Goal: Complete application form: Complete application form

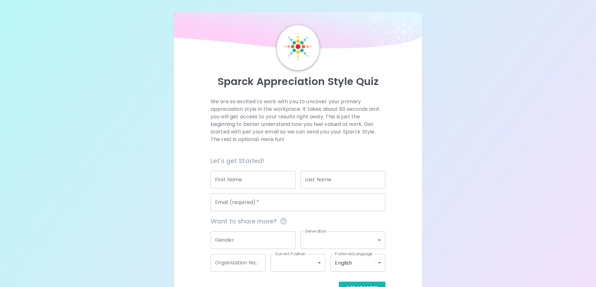
click at [236, 177] on div "First Name First Name" at bounding box center [252, 180] width 85 height 18
type input "[PERSON_NAME]"
type input "[PERSON_NAME][EMAIL_ADDRESS][PERSON_NAME][DOMAIN_NAME]"
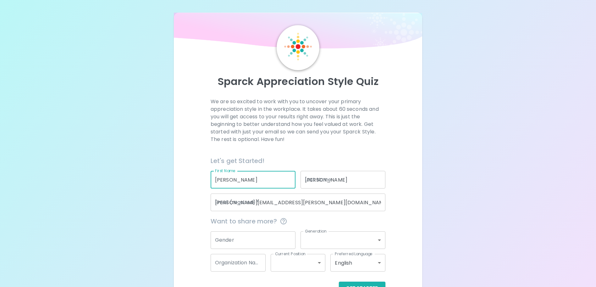
type input "[GEOGRAPHIC_DATA] ([GEOGRAPHIC_DATA], [GEOGRAPHIC_DATA])"
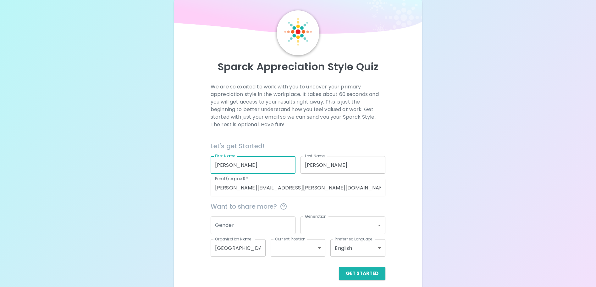
scroll to position [20, 0]
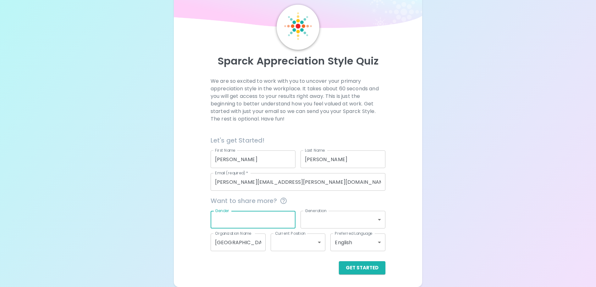
click at [260, 221] on input "Gender" at bounding box center [252, 219] width 85 height 18
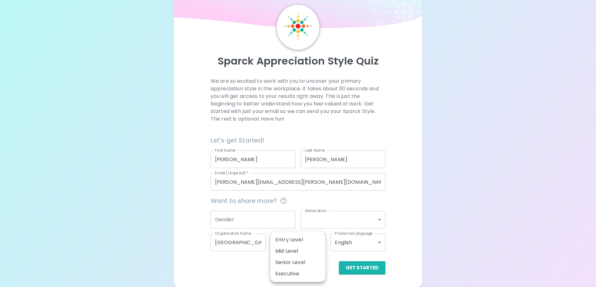
click at [308, 243] on body "Sparck Appreciation Style Quiz We are so excited to work with you to uncover yo…" at bounding box center [298, 133] width 596 height 307
click at [401, 210] on div at bounding box center [298, 143] width 596 height 287
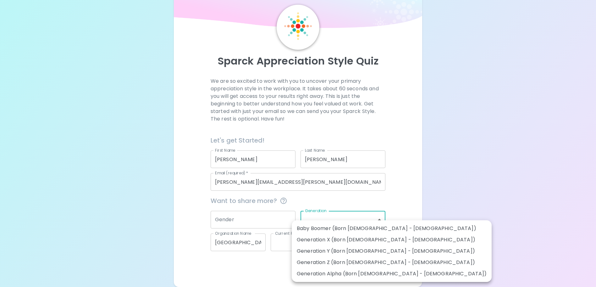
click at [344, 225] on body "Sparck Appreciation Style Quiz We are so excited to work with you to uncover yo…" at bounding box center [298, 133] width 596 height 307
click at [343, 253] on li "Generation Y (Born [DEMOGRAPHIC_DATA] - [DEMOGRAPHIC_DATA])" at bounding box center [392, 250] width 200 height 11
type input "generation_y"
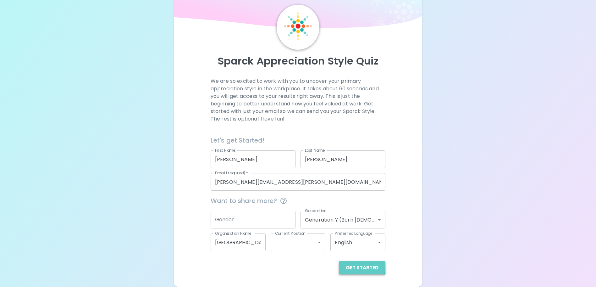
click at [359, 266] on button "Get Started" at bounding box center [362, 267] width 46 height 13
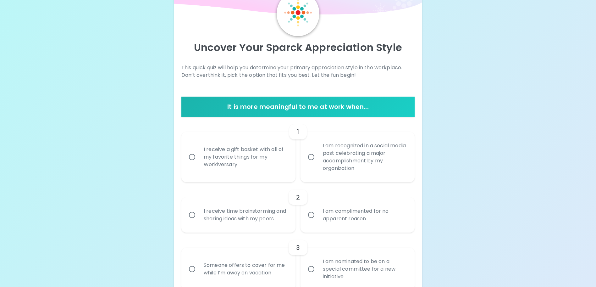
scroll to position [46, 0]
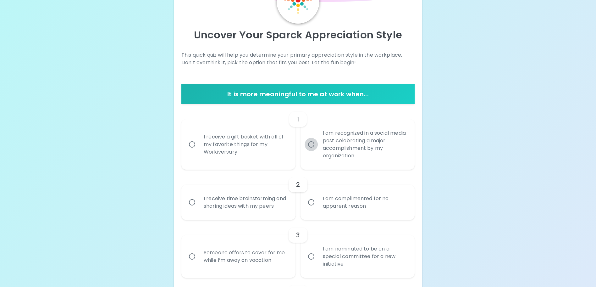
click at [310, 148] on input "I am recognized in a social media post celebrating a major accomplishment by my…" at bounding box center [310, 144] width 13 height 13
radio input "true"
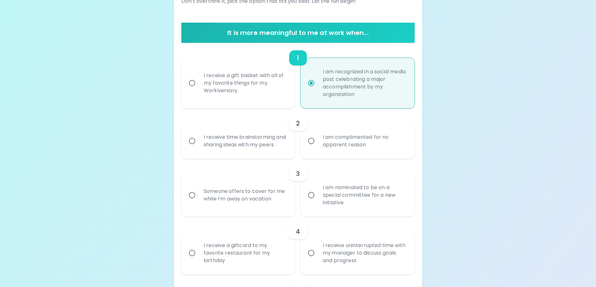
scroll to position [114, 0]
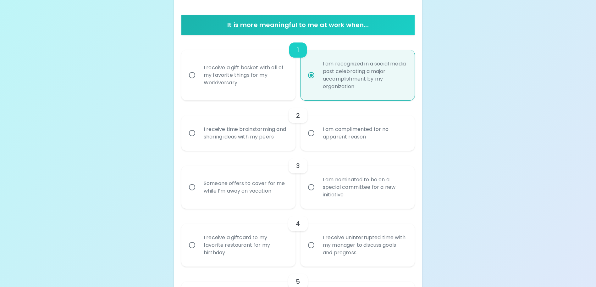
click at [250, 139] on div "I receive time brainstorming and sharing ideas with my peers" at bounding box center [245, 133] width 93 height 30
click at [199, 139] on input "I receive time brainstorming and sharing ideas with my peers" at bounding box center [191, 132] width 13 height 13
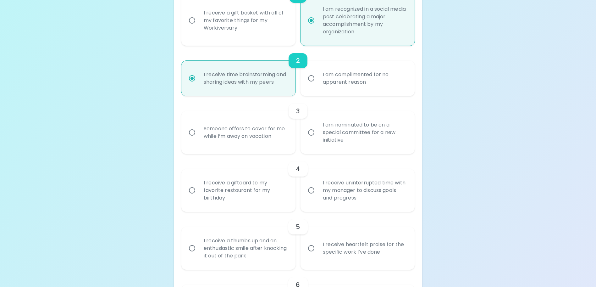
scroll to position [172, 0]
radio input "true"
click at [308, 137] on input "I am nominated to be on a special committee for a new initiative" at bounding box center [310, 130] width 13 height 13
radio input "false"
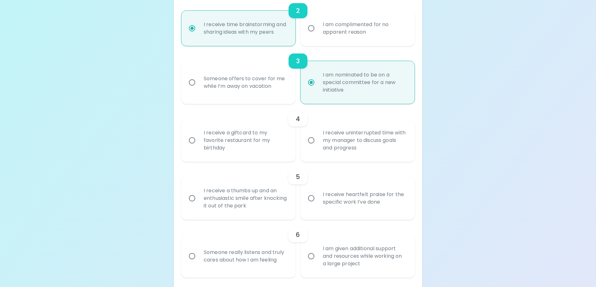
scroll to position [222, 0]
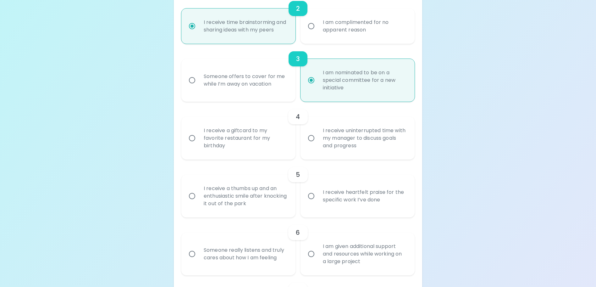
radio input "true"
click at [309, 145] on input "I receive uninterrupted time with my manager to discuss goals and progress" at bounding box center [310, 137] width 13 height 13
radio input "false"
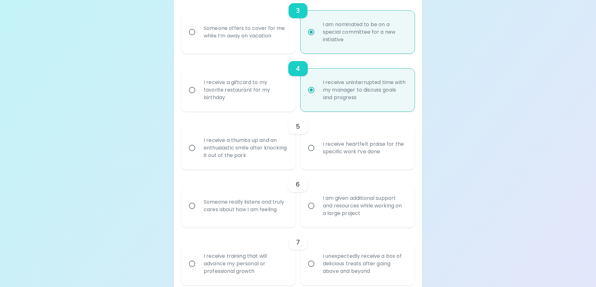
scroll to position [273, 0]
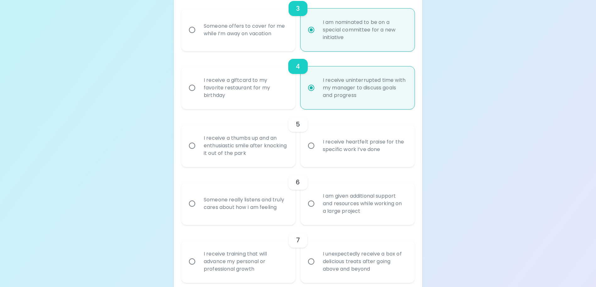
radio input "true"
click at [310, 152] on input "I receive heartfelt praise for the specific work I’ve done" at bounding box center [310, 145] width 13 height 13
radio input "false"
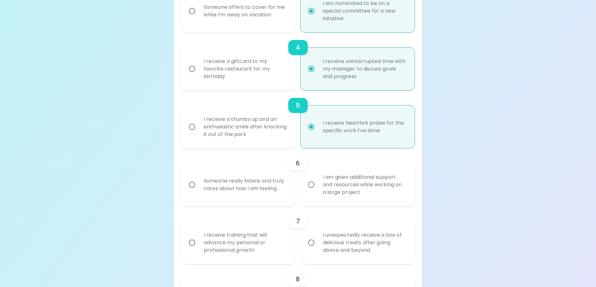
scroll to position [323, 0]
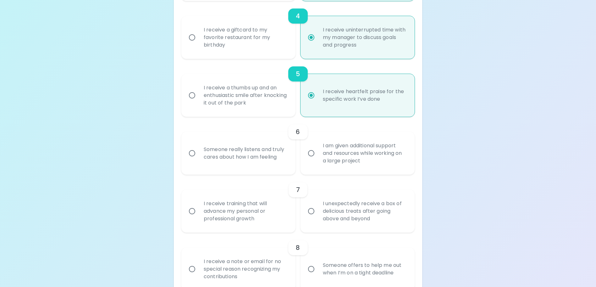
radio input "true"
click at [243, 166] on div "Someone really listens and truly cares about how I am feeling" at bounding box center [245, 153] width 93 height 30
click at [199, 160] on input "Someone really listens and truly cares about how I am feeling" at bounding box center [191, 152] width 13 height 13
radio input "false"
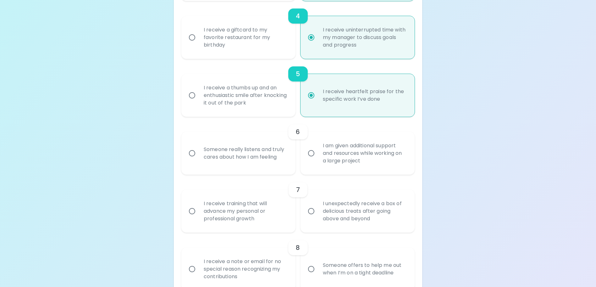
radio input "false"
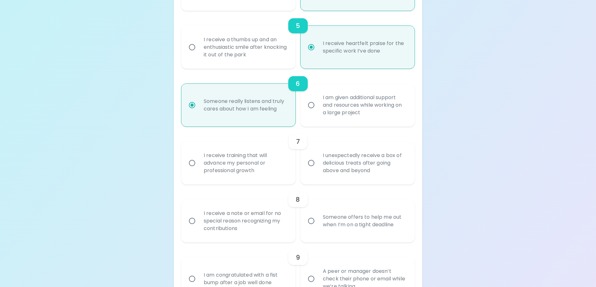
scroll to position [373, 0]
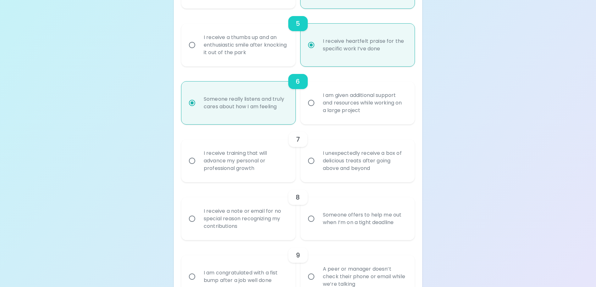
radio input "true"
click at [258, 169] on div "I receive training that will advance my personal or professional growth" at bounding box center [245, 161] width 93 height 38
click at [199, 167] on input "I receive training that will advance my personal or professional growth" at bounding box center [191, 160] width 13 height 13
radio input "false"
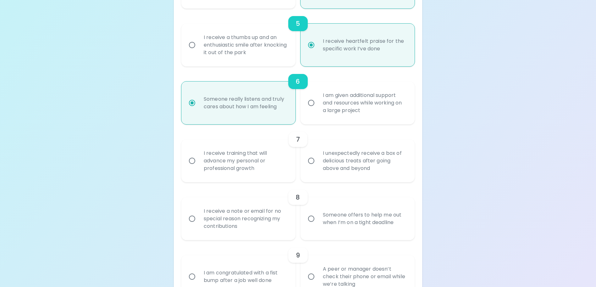
radio input "false"
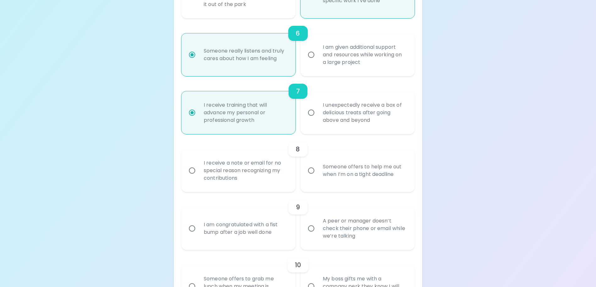
scroll to position [423, 0]
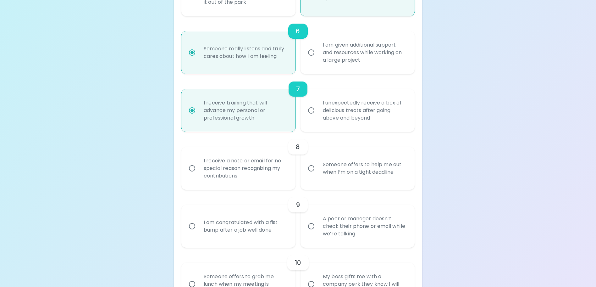
radio input "true"
click at [289, 172] on div "I receive a note or email for no special reason recognizing my contributions" at bounding box center [245, 168] width 93 height 38
click at [199, 172] on input "I receive a note or email for no special reason recognizing my contributions" at bounding box center [191, 167] width 13 height 13
radio input "false"
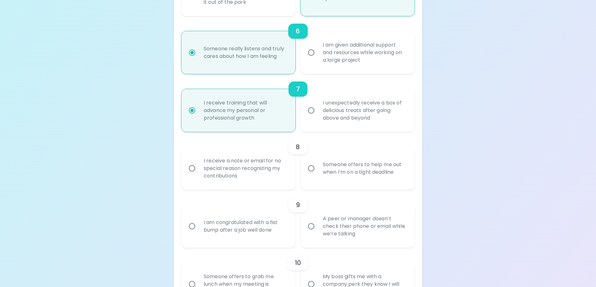
radio input "false"
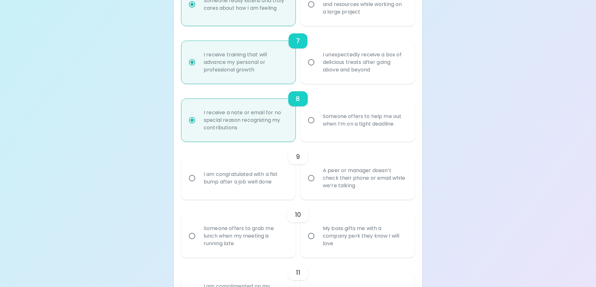
scroll to position [474, 0]
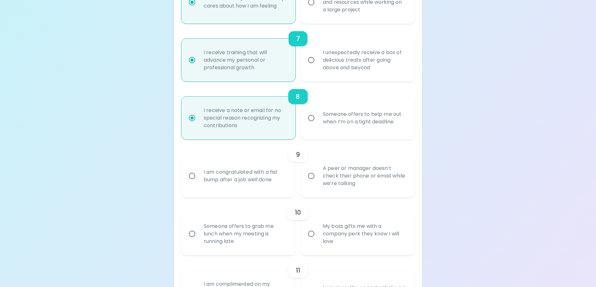
radio input "true"
click at [271, 179] on div "I am congratulated with a fist bump after a job well done" at bounding box center [245, 176] width 93 height 30
click at [199, 179] on input "I am congratulated with a fist bump after a job well done" at bounding box center [191, 175] width 13 height 13
radio input "false"
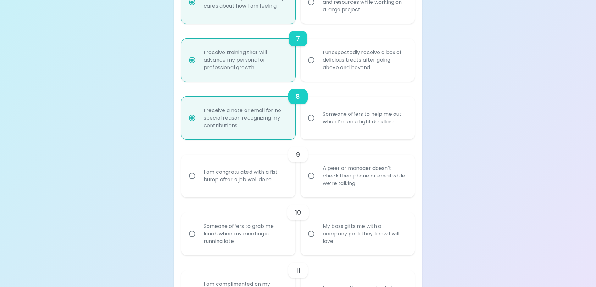
radio input "false"
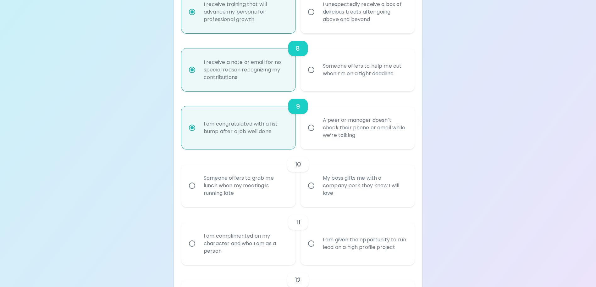
scroll to position [524, 0]
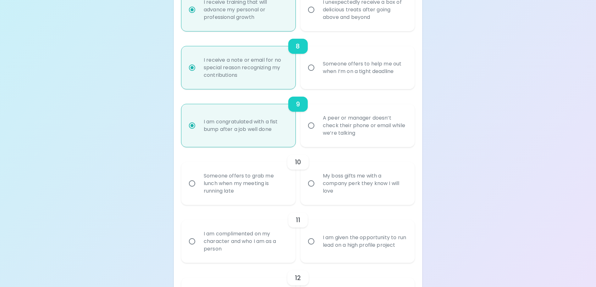
radio input "true"
click at [252, 197] on div "Someone offers to grab me lunch when my meeting is running late" at bounding box center [245, 183] width 93 height 38
click at [199, 190] on input "Someone offers to grab me lunch when my meeting is running late" at bounding box center [191, 183] width 13 height 13
radio input "false"
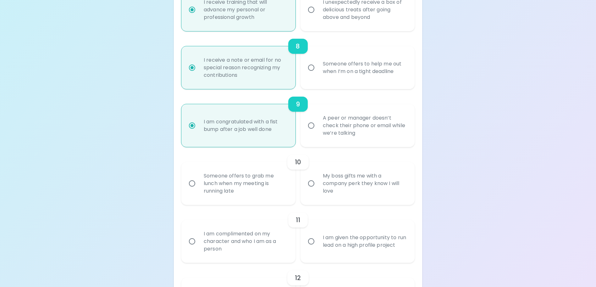
radio input "false"
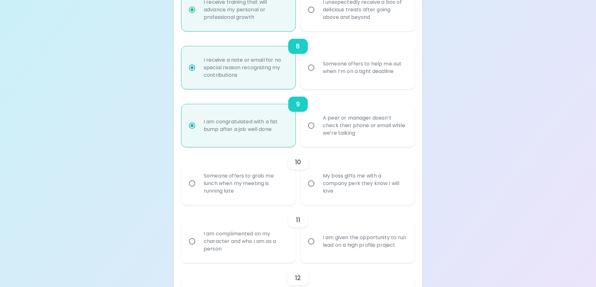
radio input "false"
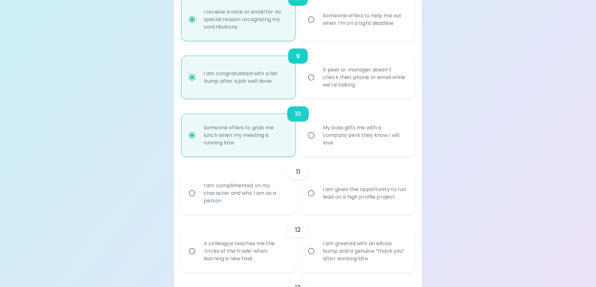
scroll to position [574, 0]
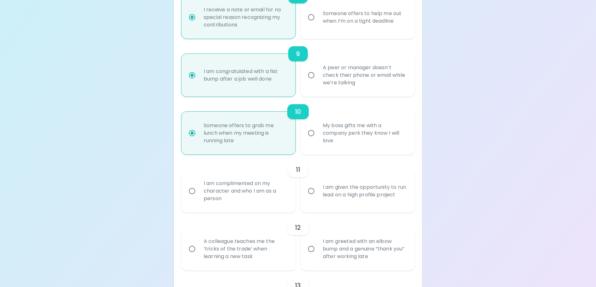
radio input "true"
click at [278, 206] on div "I am complimented on my character and who I am as a person" at bounding box center [245, 191] width 93 height 38
click at [199, 197] on input "I am complimented on my character and who I am as a person" at bounding box center [191, 190] width 13 height 13
radio input "false"
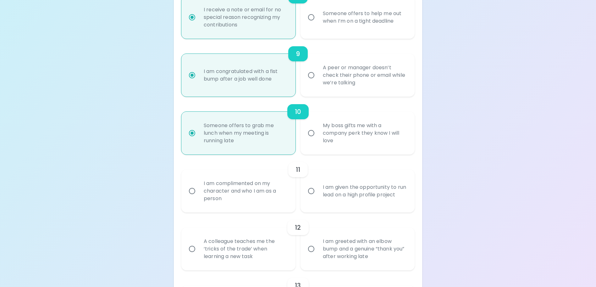
radio input "false"
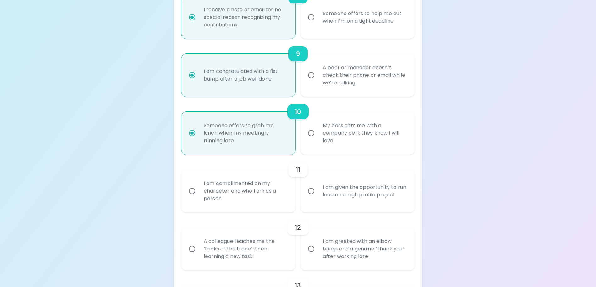
radio input "false"
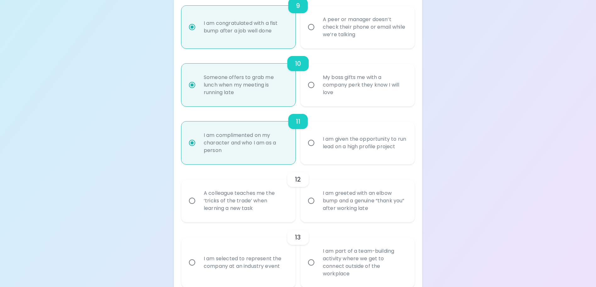
scroll to position [625, 0]
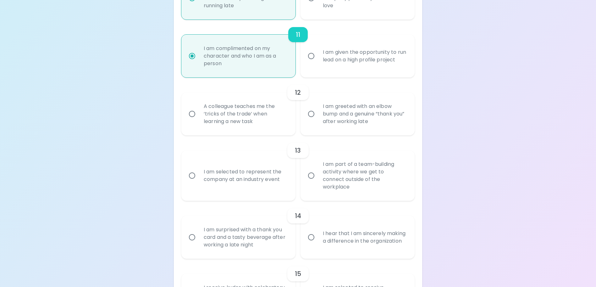
radio input "true"
click at [265, 128] on div "A colleague teaches me the ‘tricks of the trade’ when learning a new task" at bounding box center [245, 114] width 93 height 38
click at [199, 120] on input "A colleague teaches me the ‘tricks of the trade’ when learning a new task" at bounding box center [191, 113] width 13 height 13
radio input "false"
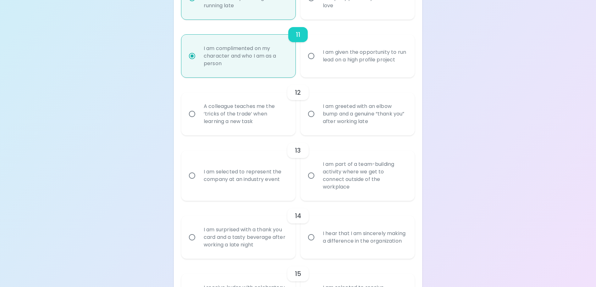
radio input "false"
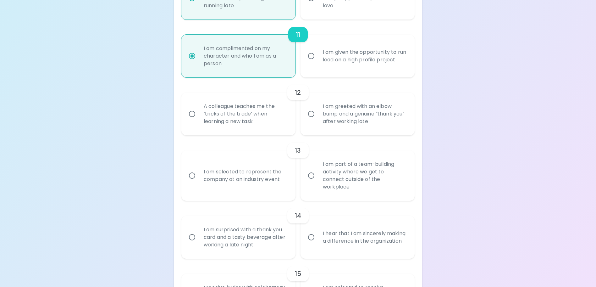
radio input "false"
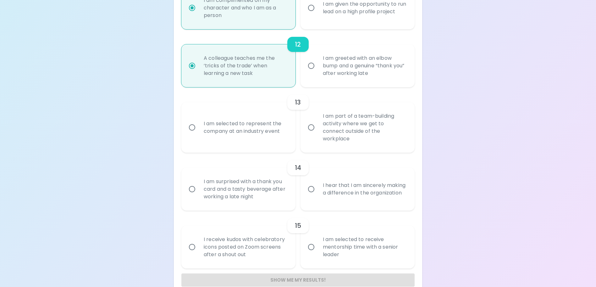
scroll to position [759, 0]
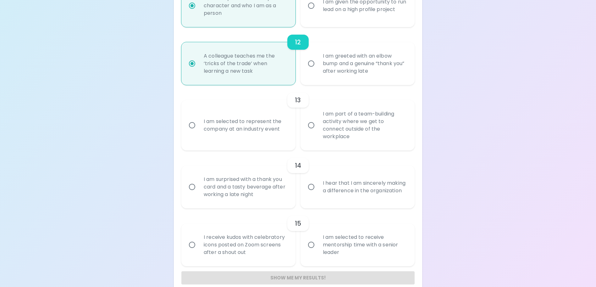
radio input "true"
click at [355, 140] on div "I am part of a team-building activity where we get to connect outside of the wo…" at bounding box center [364, 124] width 93 height 45
click at [318, 132] on input "I am part of a team-building activity where we get to connect outside of the wo…" at bounding box center [310, 124] width 13 height 13
radio input "false"
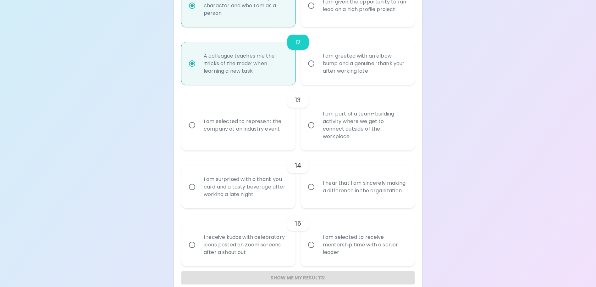
radio input "false"
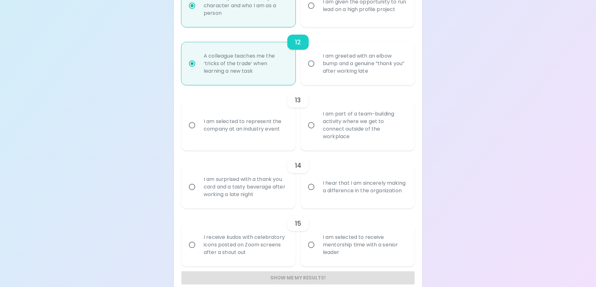
radio input "false"
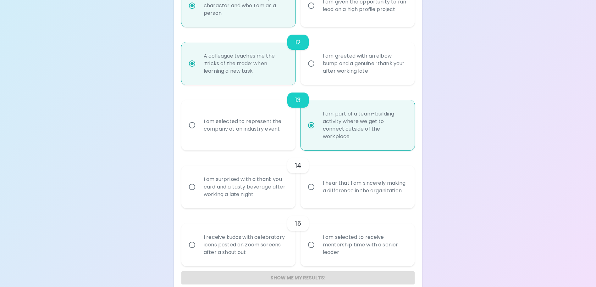
scroll to position [769, 0]
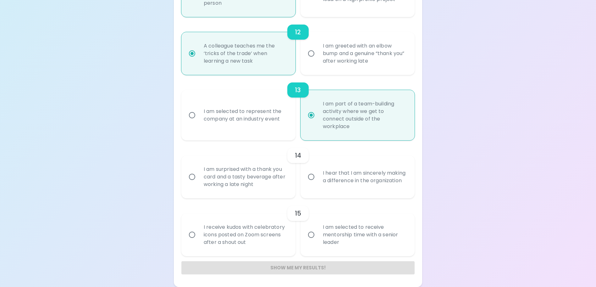
radio input "true"
click at [321, 182] on div "I hear that I am sincerely making a difference in the organization" at bounding box center [364, 176] width 93 height 30
click at [318, 182] on input "I hear that I am sincerely making a difference in the organization" at bounding box center [310, 176] width 13 height 13
radio input "false"
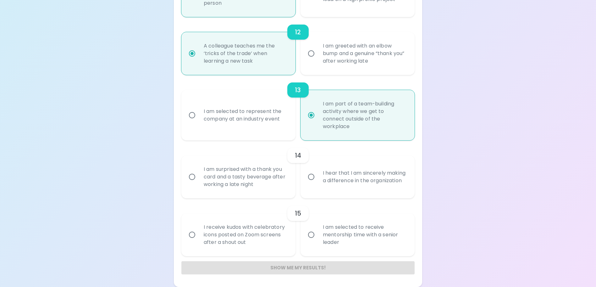
radio input "false"
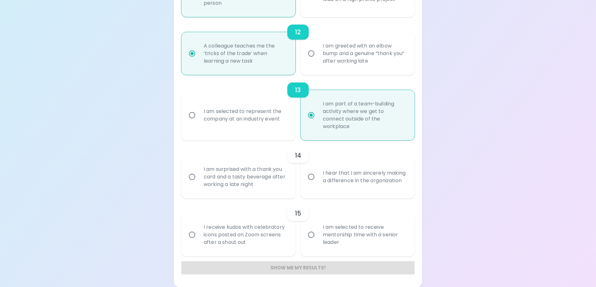
radio input "false"
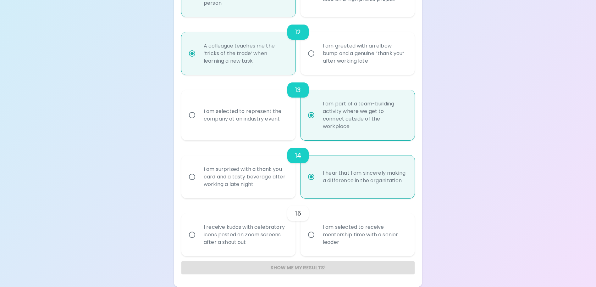
radio input "true"
click at [328, 239] on div "I am selected to receive mentorship time with a senior leader" at bounding box center [364, 235] width 93 height 38
click at [318, 239] on input "I am selected to receive mentorship time with a senior leader" at bounding box center [310, 234] width 13 height 13
radio input "false"
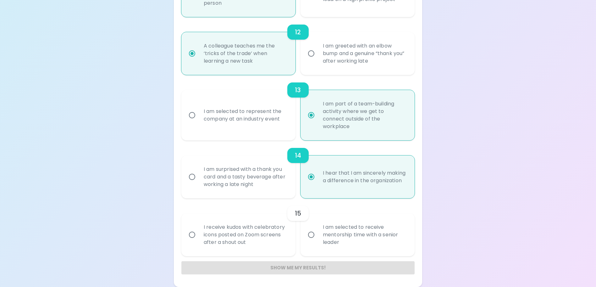
radio input "false"
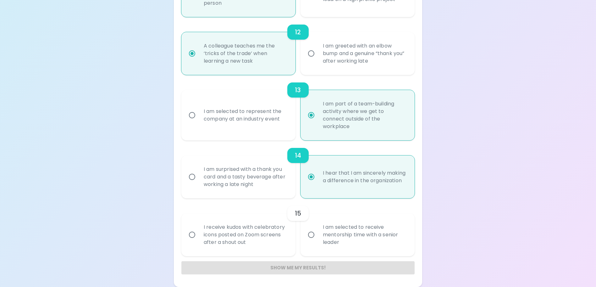
radio input "false"
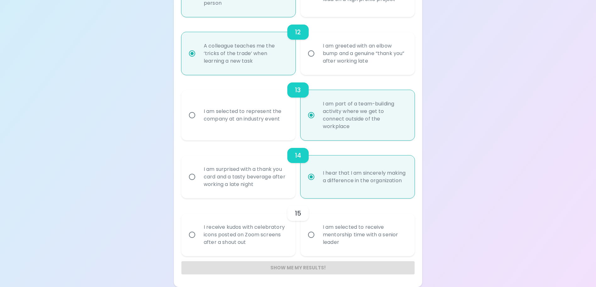
radio input "false"
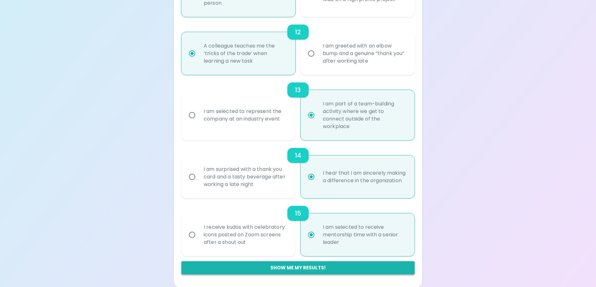
radio input "true"
click at [295, 265] on button "Show me my results!" at bounding box center [297, 267] width 233 height 13
radio input "false"
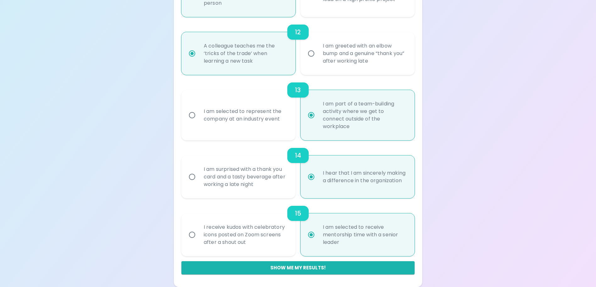
radio input "false"
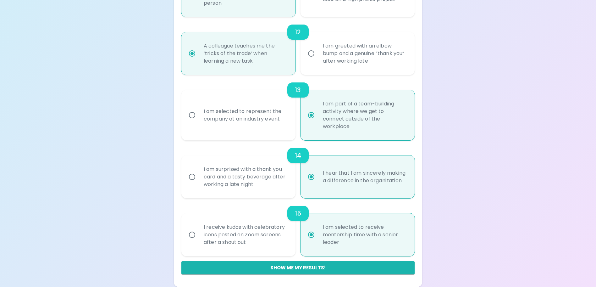
radio input "false"
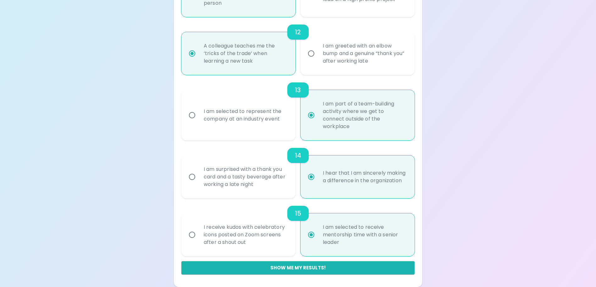
radio input "false"
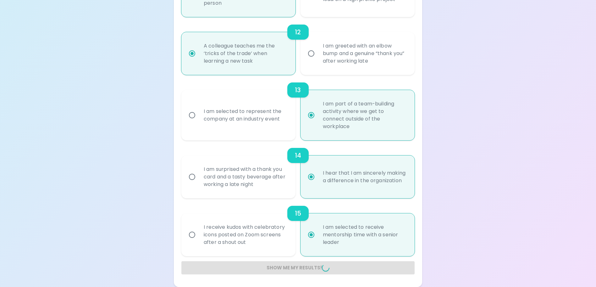
radio input "false"
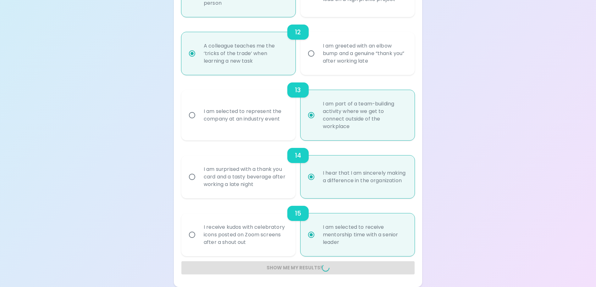
radio input "false"
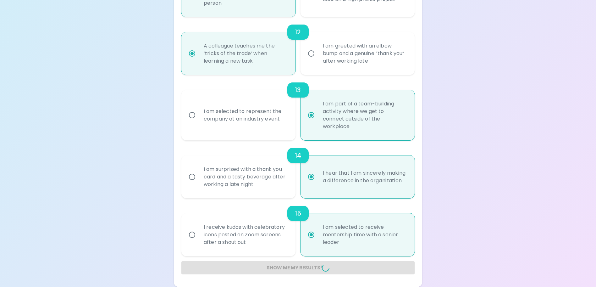
radio input "false"
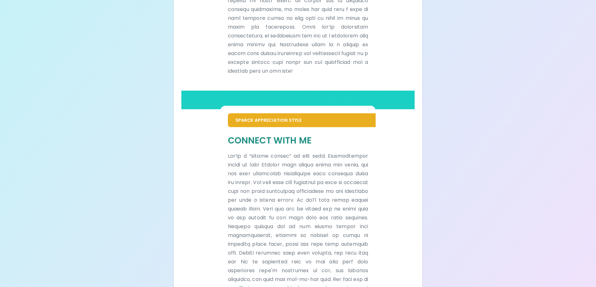
scroll to position [299, 0]
